Goal: Transaction & Acquisition: Purchase product/service

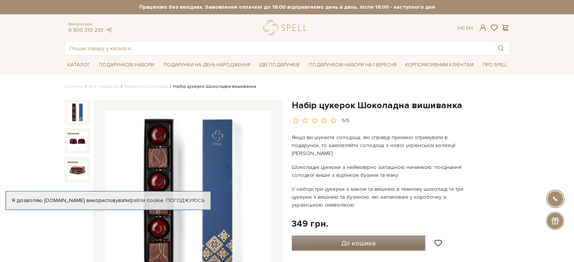
click at [362, 239] on span "До кошика" at bounding box center [358, 243] width 34 height 8
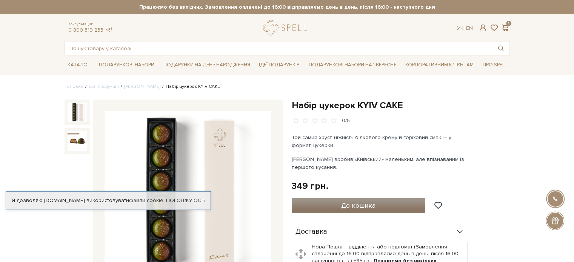
click at [341, 202] on span "До кошика" at bounding box center [358, 205] width 34 height 8
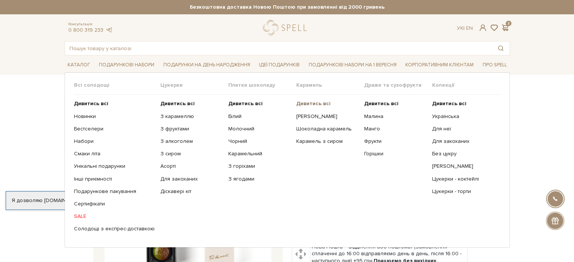
click at [316, 101] on b "Дивитись всі" at bounding box center [313, 103] width 34 height 6
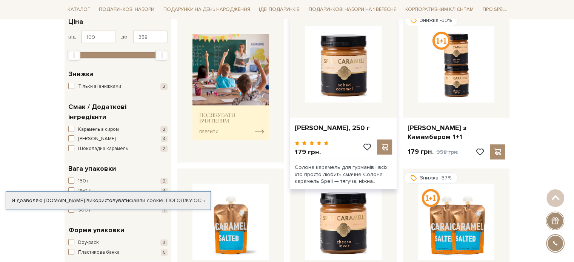
scroll to position [134, 0]
click at [386, 143] on span at bounding box center [384, 146] width 9 height 7
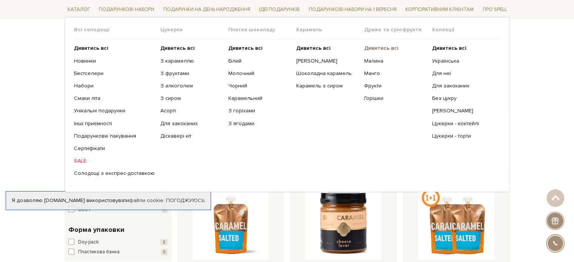
click at [382, 45] on b "Дивитись всі" at bounding box center [381, 48] width 34 height 6
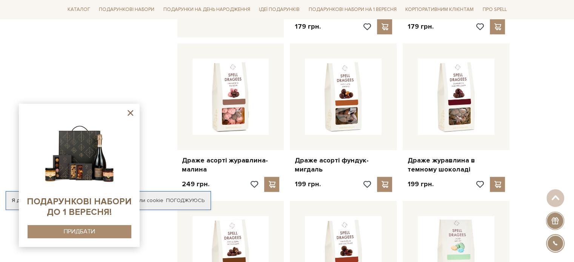
scroll to position [439, 0]
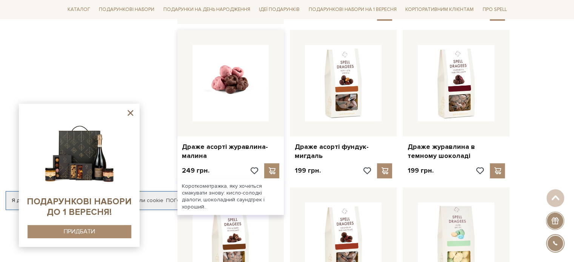
click at [225, 110] on img at bounding box center [230, 83] width 77 height 77
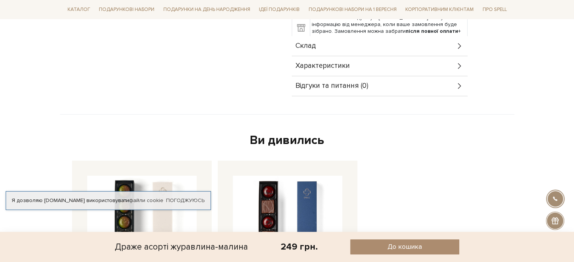
scroll to position [302, 0]
click at [376, 49] on div "Склад" at bounding box center [380, 46] width 176 height 20
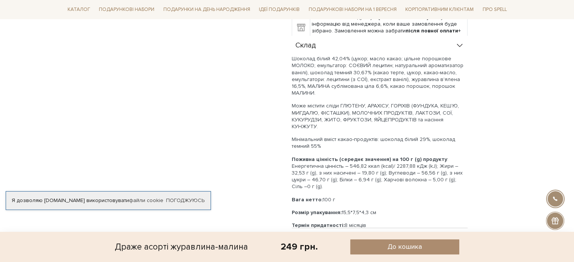
click at [376, 49] on div "Склад" at bounding box center [380, 46] width 176 height 20
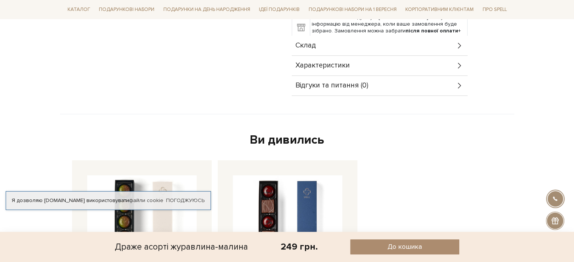
click at [374, 58] on div "Характеристики" at bounding box center [380, 66] width 176 height 20
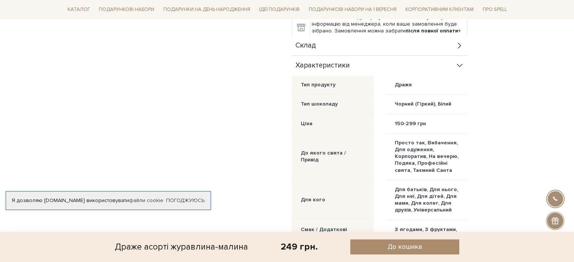
click at [374, 58] on div "Характеристики" at bounding box center [380, 66] width 176 height 20
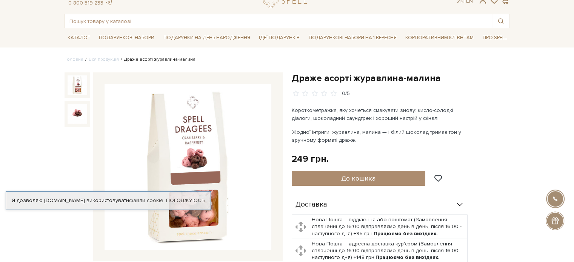
scroll to position [36, 0]
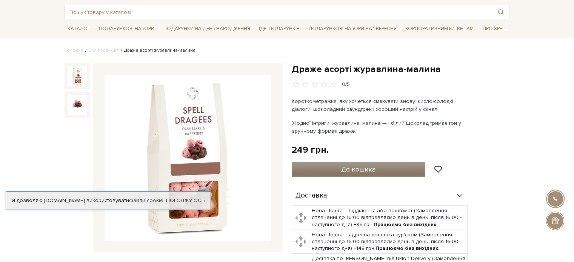
click at [355, 170] on span "До кошика" at bounding box center [358, 169] width 34 height 8
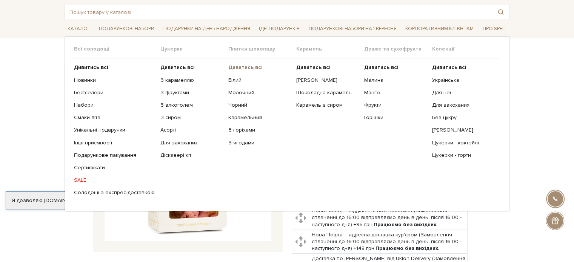
click at [248, 71] on link "Дивитись всі" at bounding box center [259, 67] width 62 height 7
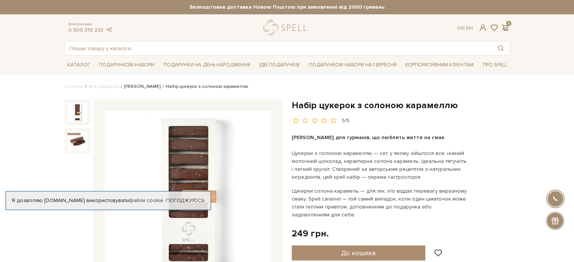
click at [142, 87] on link "[PERSON_NAME]" at bounding box center [142, 87] width 36 height 6
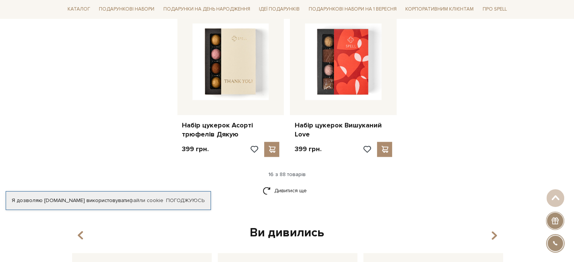
scroll to position [942, 0]
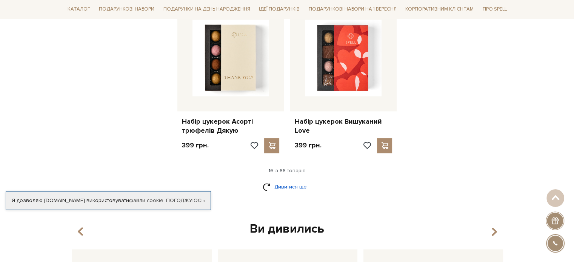
click at [298, 184] on link "Дивитися ще" at bounding box center [287, 186] width 49 height 13
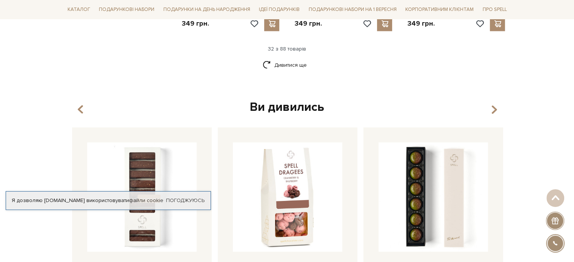
scroll to position [1888, 0]
click at [287, 58] on link "Дивитися ще" at bounding box center [287, 64] width 49 height 13
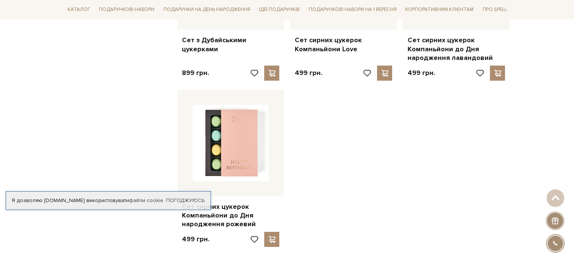
scroll to position [2677, 0]
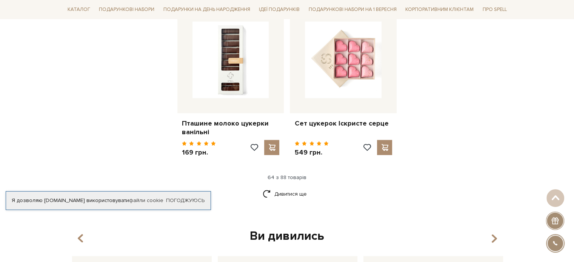
scroll to position [3583, 0]
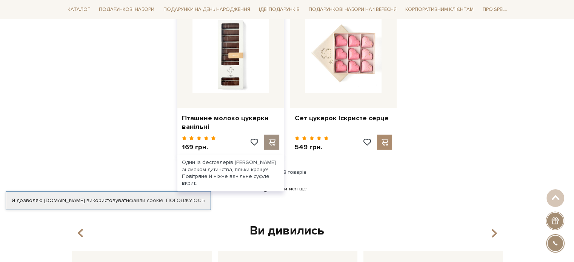
click at [270, 139] on span at bounding box center [271, 142] width 9 height 7
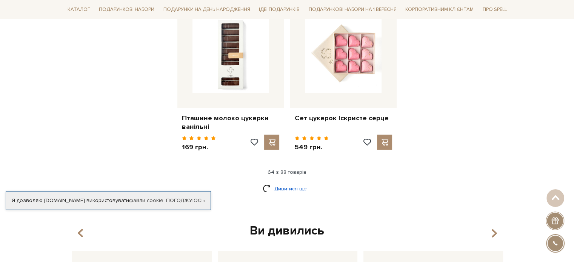
click at [299, 182] on link "Дивитися ще" at bounding box center [287, 188] width 49 height 13
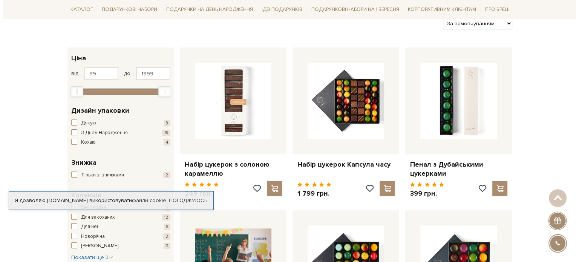
scroll to position [0, 0]
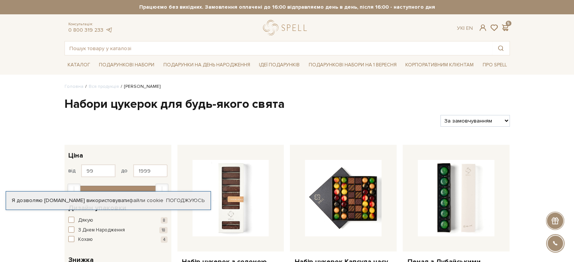
click at [511, 27] on div "Ук | En | 5" at bounding box center [482, 28] width 61 height 7
click at [507, 27] on span at bounding box center [505, 28] width 9 height 8
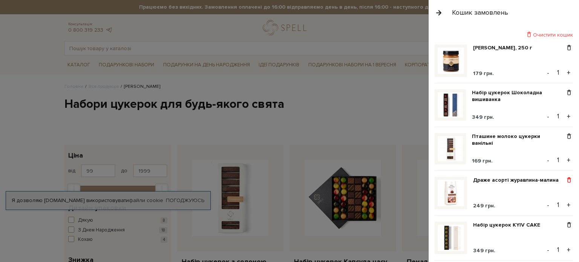
click at [566, 181] on span at bounding box center [569, 180] width 8 height 7
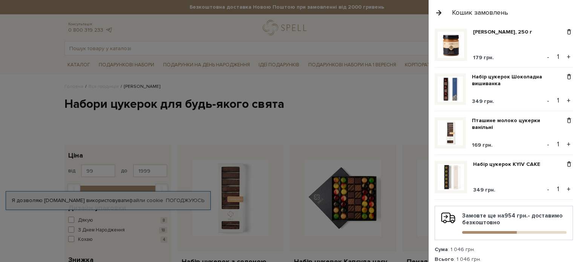
scroll to position [11, 0]
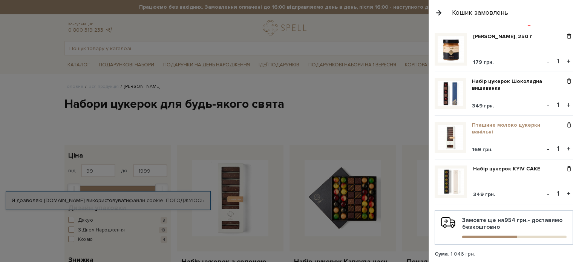
click at [488, 123] on link "Пташине молоко цукерки ванільні" at bounding box center [518, 129] width 93 height 14
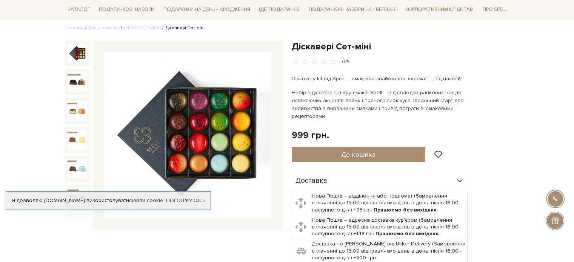
scroll to position [65, 0]
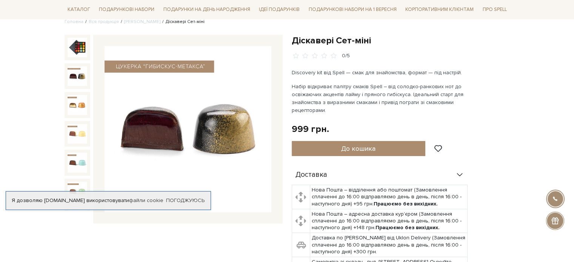
click at [69, 77] on img at bounding box center [78, 76] width 20 height 20
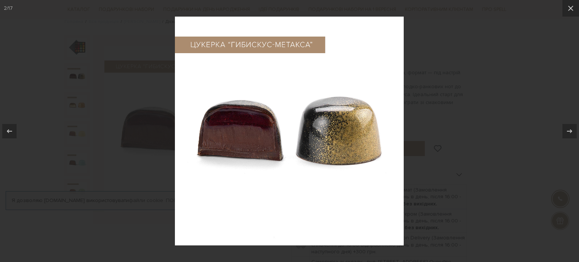
click at [72, 88] on div at bounding box center [289, 131] width 579 height 262
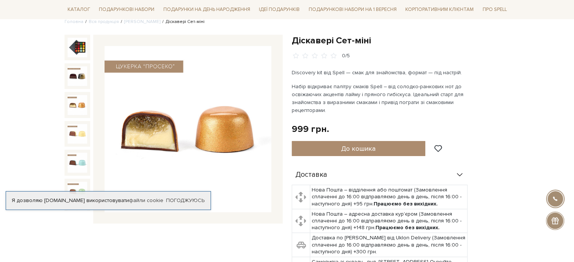
click at [72, 96] on img at bounding box center [78, 105] width 20 height 20
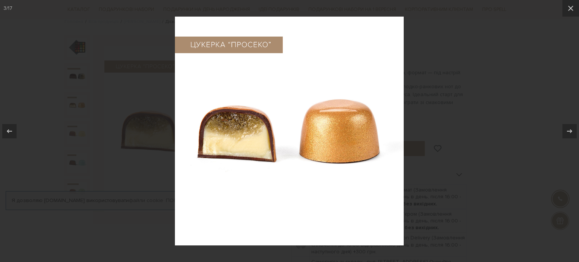
click at [73, 110] on div at bounding box center [289, 131] width 579 height 262
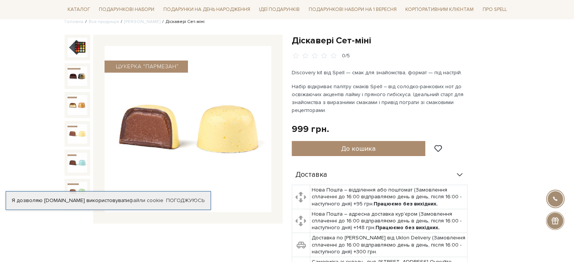
click at [73, 125] on img at bounding box center [78, 134] width 20 height 20
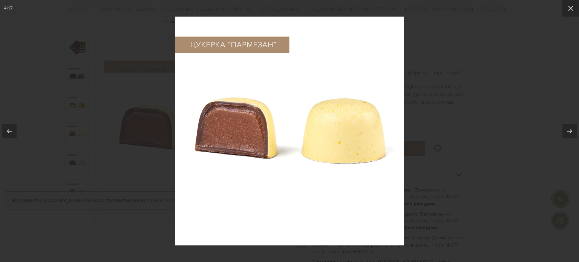
click at [73, 125] on div at bounding box center [289, 131] width 579 height 262
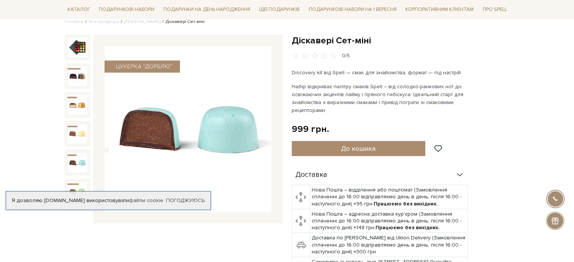
click at [73, 153] on img at bounding box center [78, 163] width 20 height 20
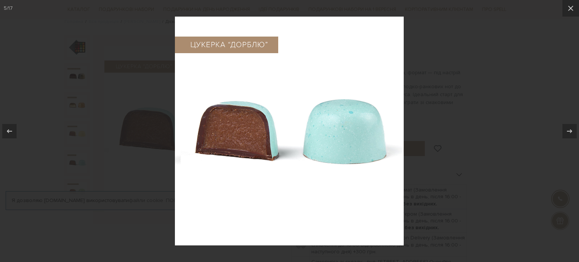
click at [73, 148] on div at bounding box center [289, 131] width 579 height 262
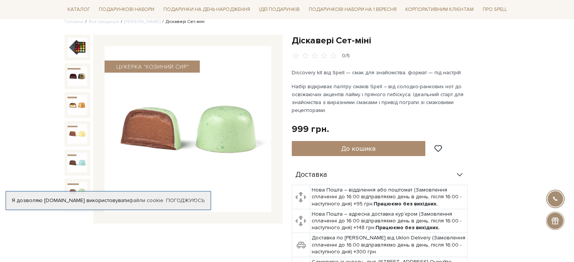
click at [74, 182] on img at bounding box center [78, 192] width 20 height 20
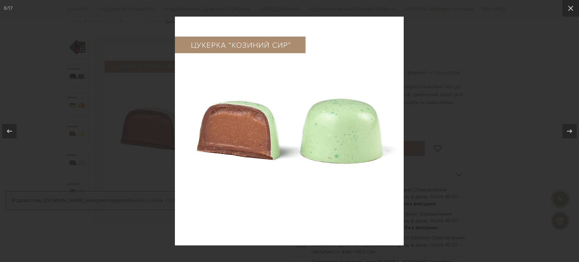
click at [74, 176] on div at bounding box center [289, 131] width 579 height 262
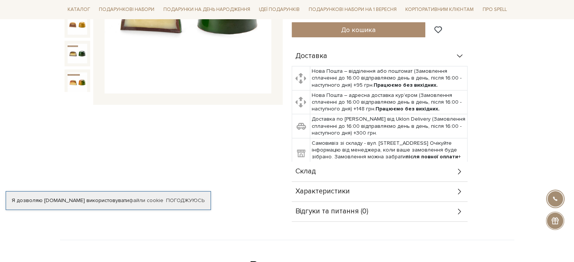
scroll to position [185, 0]
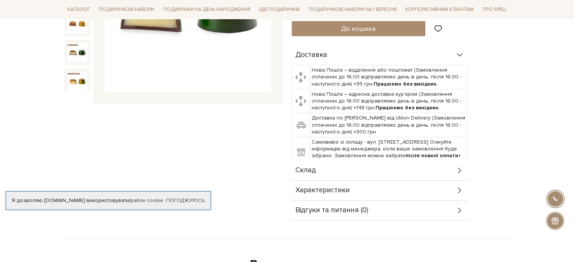
click at [395, 162] on div "Склад" at bounding box center [380, 171] width 176 height 20
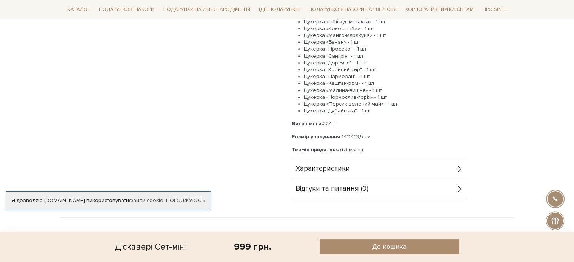
scroll to position [361, 0]
click at [395, 162] on div "Характеристики" at bounding box center [380, 169] width 176 height 20
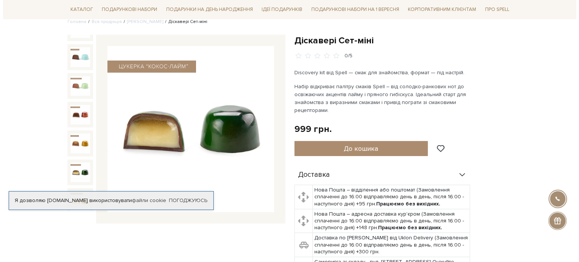
scroll to position [0, 0]
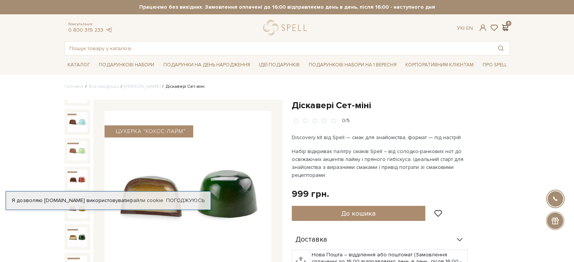
click at [505, 28] on span at bounding box center [505, 28] width 9 height 8
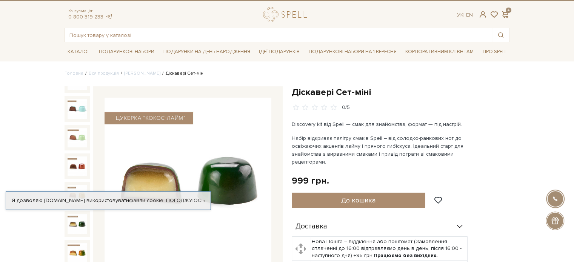
scroll to position [11, 0]
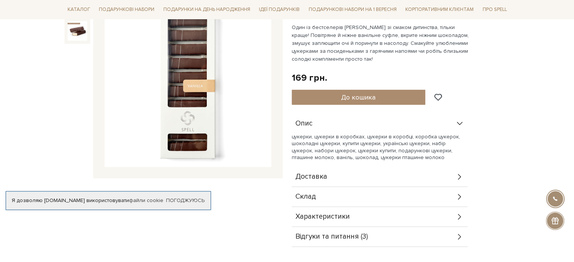
scroll to position [111, 0]
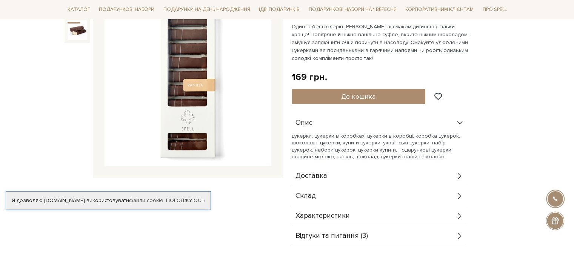
click at [414, 197] on div "Склад" at bounding box center [380, 196] width 176 height 20
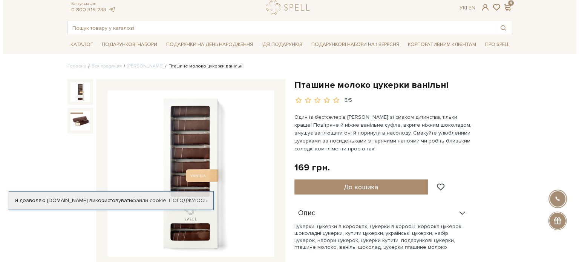
scroll to position [20, 0]
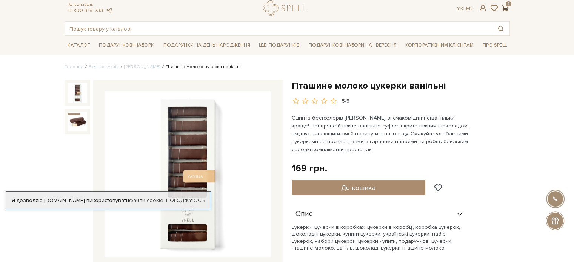
click at [504, 6] on span at bounding box center [505, 8] width 9 height 8
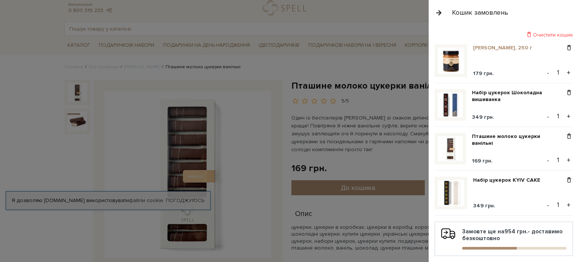
click at [484, 46] on link "[PERSON_NAME], 250 г" at bounding box center [505, 48] width 65 height 7
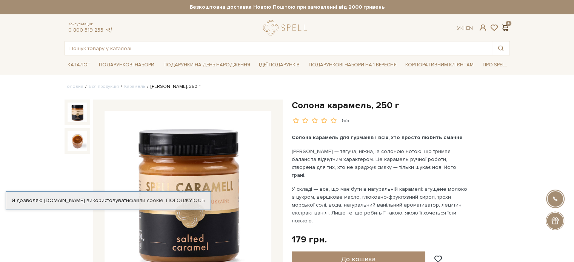
click at [502, 31] on span at bounding box center [505, 28] width 9 height 8
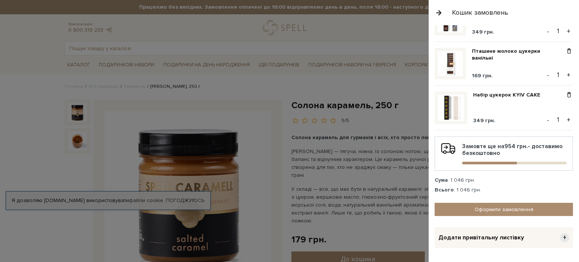
scroll to position [105, 0]
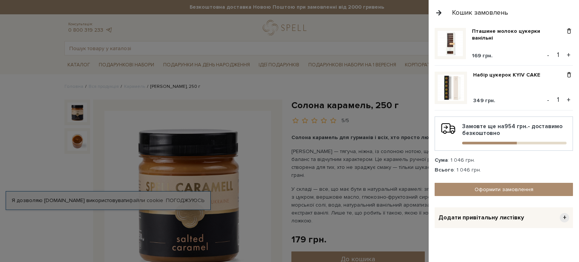
click at [513, 217] on span "Додати привітальну листівку" at bounding box center [482, 218] width 86 height 8
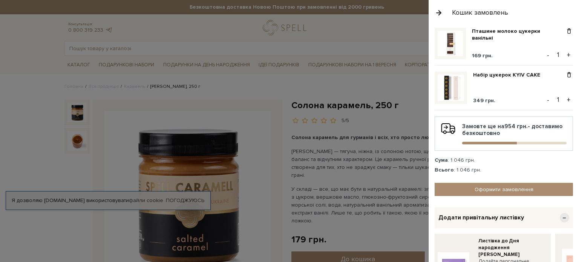
scroll to position [182, 0]
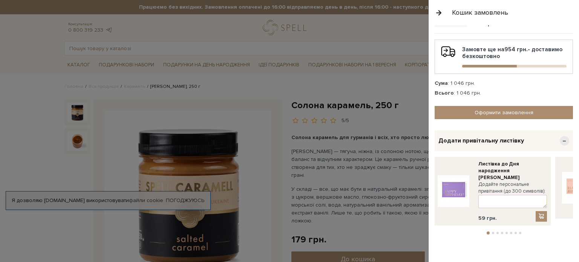
click at [518, 139] on span "Додати привітальну листівку" at bounding box center [482, 141] width 86 height 8
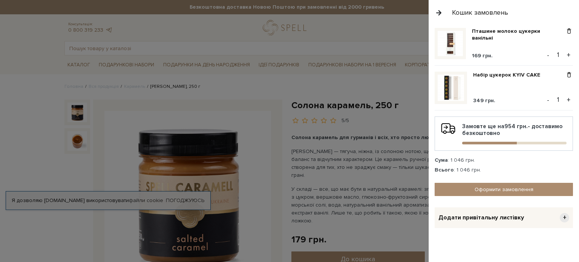
click at [540, 214] on div "Додати привітальну листівку +" at bounding box center [504, 217] width 138 height 21
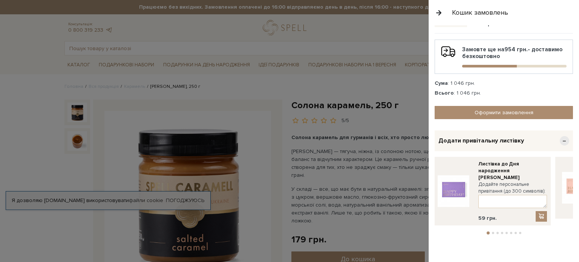
click at [493, 232] on li "2" at bounding box center [493, 233] width 5 height 2
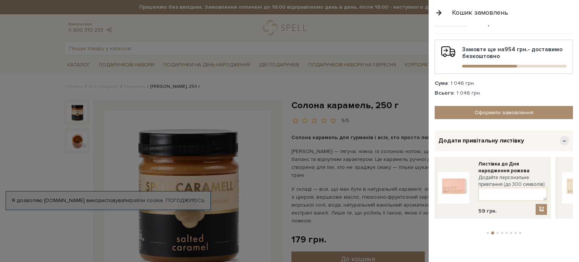
click at [497, 232] on button "3" at bounding box center [498, 233] width 2 height 2
click at [501, 232] on button "4" at bounding box center [502, 233] width 2 height 2
click at [506, 232] on button "5" at bounding box center [507, 233] width 2 height 2
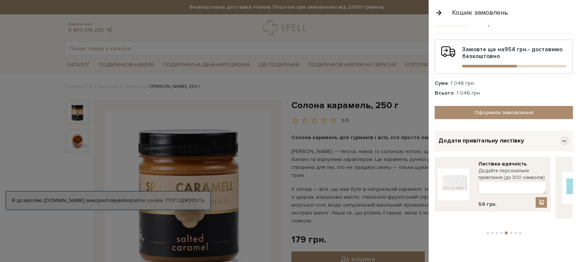
click at [509, 232] on li "6" at bounding box center [511, 233] width 5 height 2
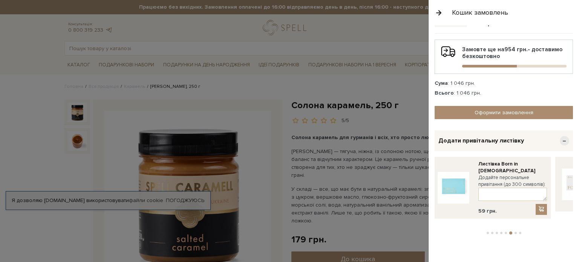
click at [515, 232] on button "7" at bounding box center [516, 233] width 2 height 2
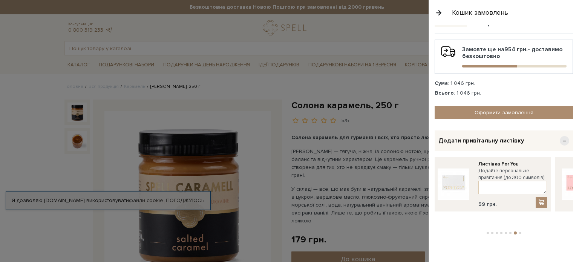
click at [519, 232] on button "8" at bounding box center [520, 233] width 2 height 2
click at [560, 139] on span "−" at bounding box center [564, 140] width 9 height 9
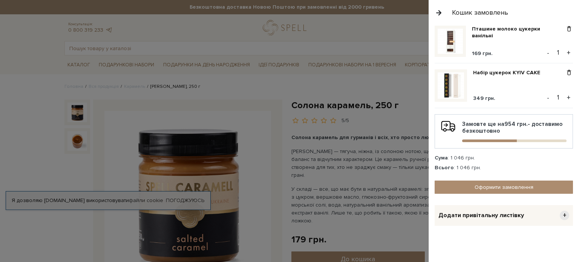
scroll to position [105, 0]
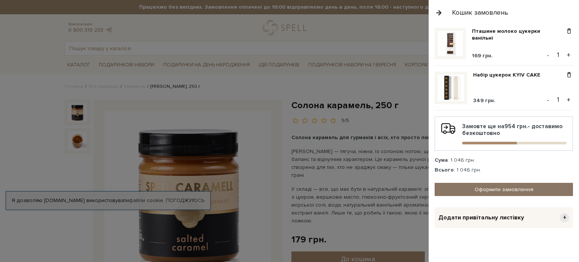
click at [496, 191] on link "Оформити замовлення" at bounding box center [504, 189] width 138 height 13
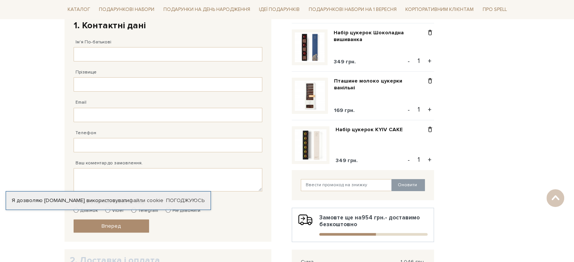
scroll to position [149, 0]
click at [321, 183] on input "text" at bounding box center [346, 185] width 91 height 12
paste input "J3KLUC2FE7"
type input "J3KLUC2FE7"
click at [416, 185] on button "Оновити" at bounding box center [408, 185] width 34 height 12
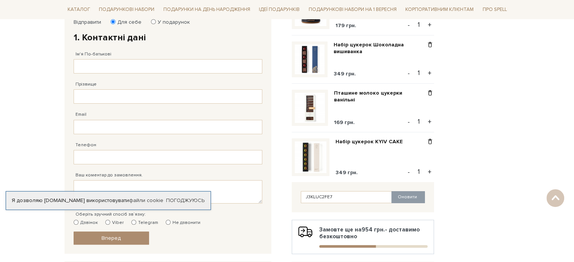
scroll to position [92, 0]
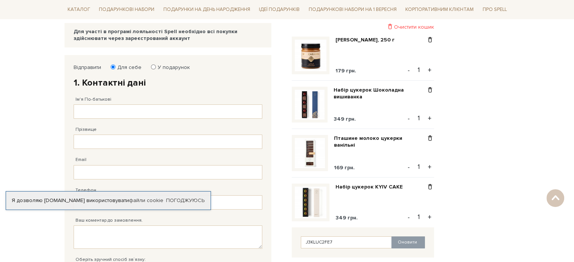
click at [173, 66] on label "У подарунок" at bounding box center [171, 67] width 37 height 7
click at [156, 66] on input "У подарунок" at bounding box center [153, 67] width 5 height 5
radio input "true"
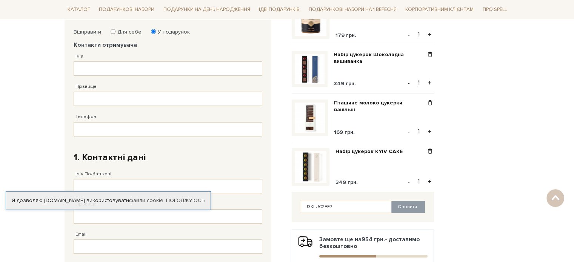
scroll to position [69, 0]
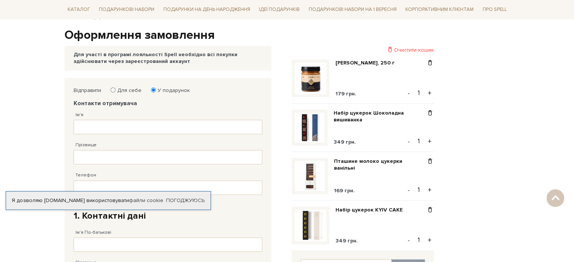
click at [131, 90] on label "Для себе" at bounding box center [126, 90] width 29 height 7
click at [115, 90] on input "Для себе" at bounding box center [113, 90] width 5 height 5
radio input "true"
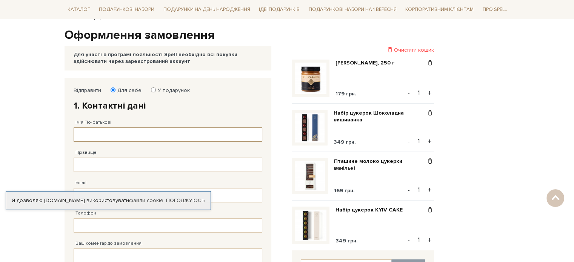
click at [101, 135] on input "Ім'я По-батькові" at bounding box center [168, 134] width 189 height 14
type input "[PERSON_NAME]"
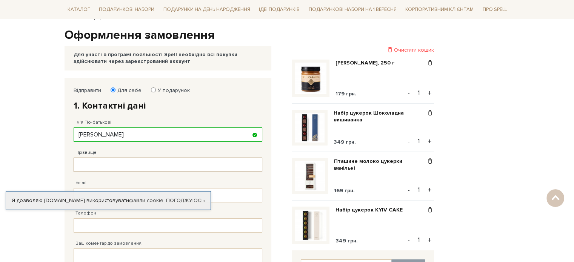
click at [99, 171] on input "Прізвище" at bounding box center [168, 165] width 189 height 14
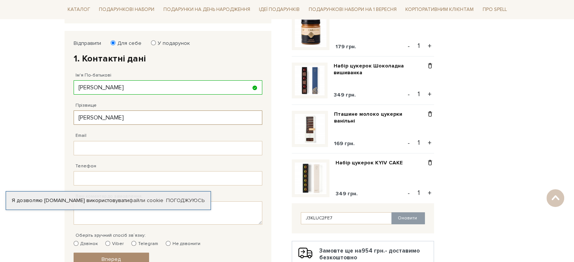
scroll to position [120, 0]
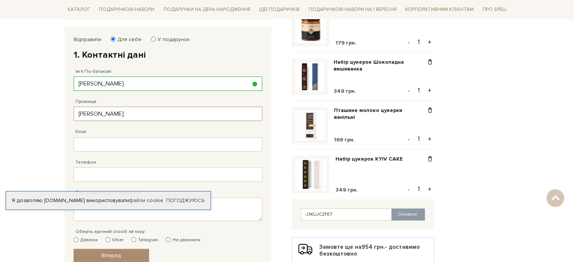
type input "[PERSON_NAME]"
click at [98, 143] on input "Email" at bounding box center [168, 144] width 189 height 14
type input "[PERSON_NAME][EMAIL_ADDRESS][DOMAIN_NAME]"
type input "[PHONE_NUMBER]"
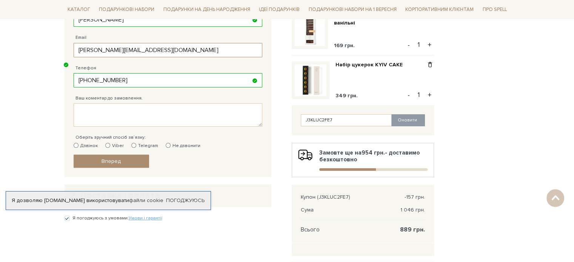
scroll to position [214, 0]
click at [142, 146] on label "Telegram" at bounding box center [144, 146] width 27 height 7
click at [136, 146] on input "Telegram" at bounding box center [133, 145] width 5 height 5
radio input "true"
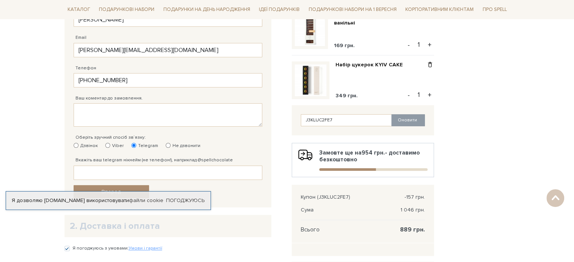
click at [108, 143] on input "Viber" at bounding box center [107, 145] width 5 height 5
radio input "true"
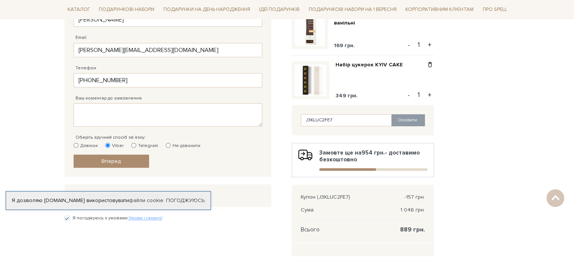
click at [169, 143] on label "Не дзвонити" at bounding box center [183, 146] width 35 height 7
click at [169, 143] on input "Не дзвонити" at bounding box center [168, 145] width 5 height 5
radio input "true"
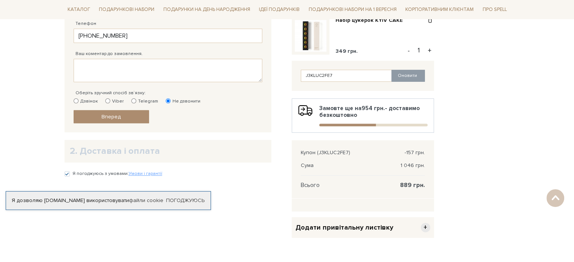
scroll to position [260, 0]
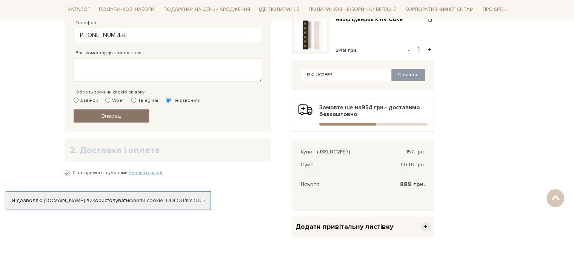
click at [142, 115] on link "Вперед" at bounding box center [111, 115] width 75 height 13
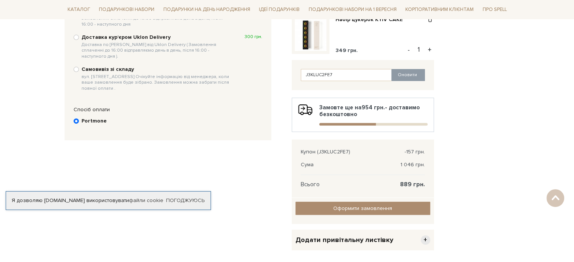
scroll to position [147, 0]
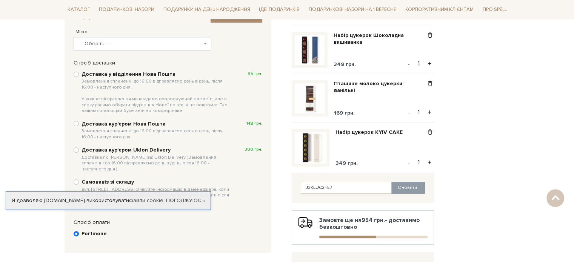
click at [137, 73] on b "Доставка у відділення Нова Пошта Замовлення сплаченні до 16:00 відправляємо ден…" at bounding box center [156, 92] width 151 height 43
click at [79, 73] on input "Доставка у відділення Нова Пошта Замовлення сплаченні до 16:00 відправляємо ден…" at bounding box center [76, 74] width 5 height 5
radio input "true"
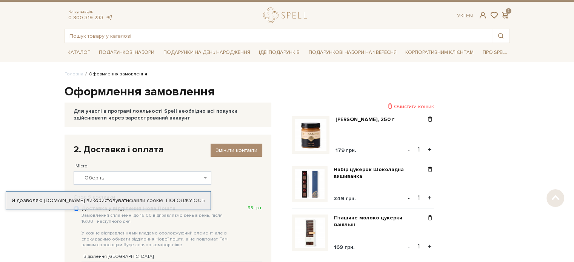
scroll to position [12, 0]
click at [220, 150] on span "Змінити контакти" at bounding box center [236, 150] width 42 height 6
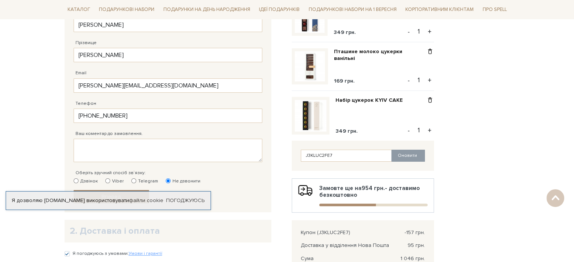
scroll to position [180, 0]
click at [188, 151] on textarea "Ваш коментар до замовлення." at bounding box center [168, 149] width 189 height 23
type textarea "б"
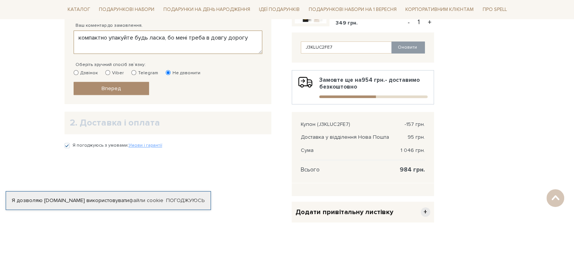
scroll to position [288, 0]
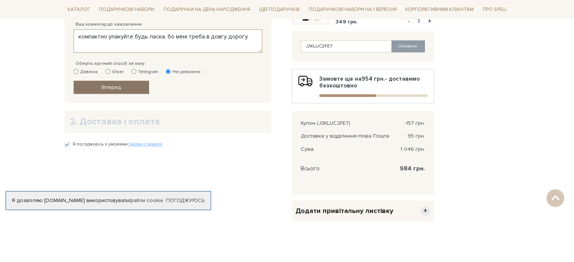
type textarea "компактно упакуйте будь ласка, бо мені треба в довгу дорогу"
click at [128, 86] on link "Вперед" at bounding box center [111, 87] width 75 height 13
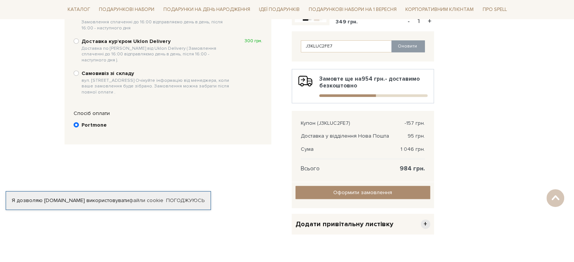
scroll to position [147, 0]
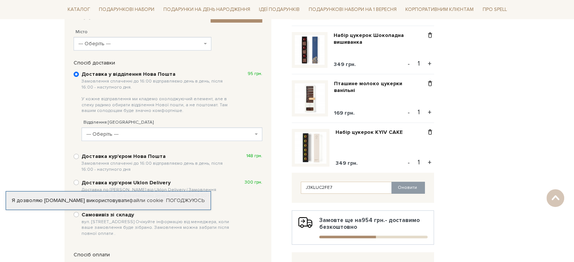
click at [140, 137] on span "--- Оберіть ---" at bounding box center [169, 135] width 166 height 8
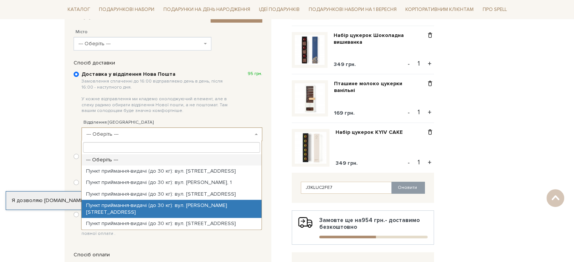
click at [222, 102] on span "Замовлення сплаченні до 16:00 відправляємо день в день, після 16:00 - наступног…" at bounding box center [156, 95] width 151 height 35
click at [79, 77] on input "Доставка у відділення Нова Пошта Замовлення сплаченні до 16:00 відправляємо ден…" at bounding box center [76, 74] width 5 height 5
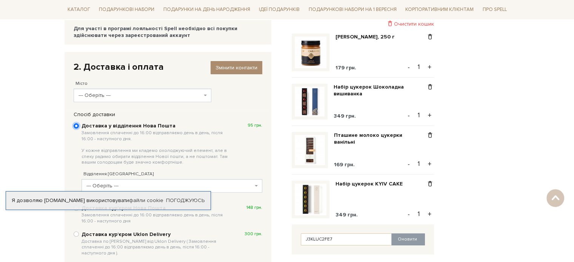
scroll to position [94, 0]
